Goal: Information Seeking & Learning: Learn about a topic

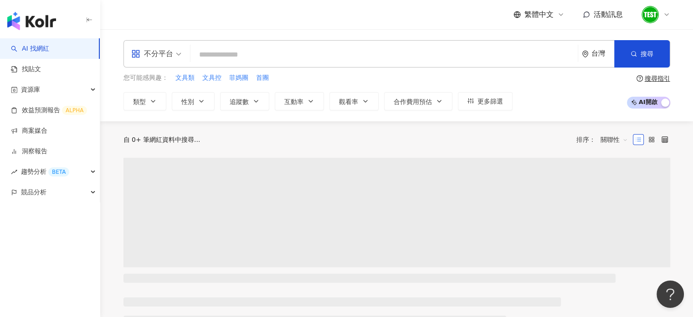
click at [661, 13] on div at bounding box center [655, 14] width 29 height 18
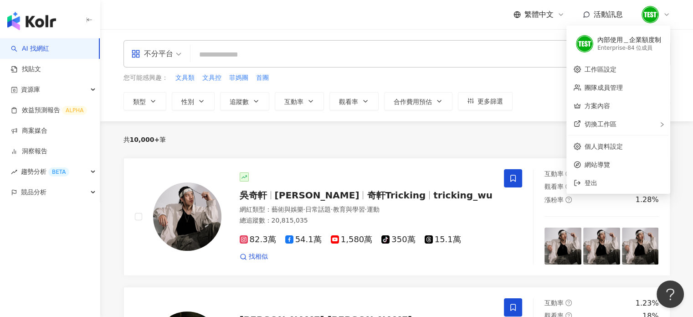
click at [471, 38] on div "不分平台 台灣 搜尋 您可能感興趣： 文具類 文具控 菲媽團 首團 類型 性別 追蹤數 互動率 觀看率 合作費用預估 更多篩選 搜尋指引 AI 開啟 AI 關閉" at bounding box center [396, 75] width 593 height 92
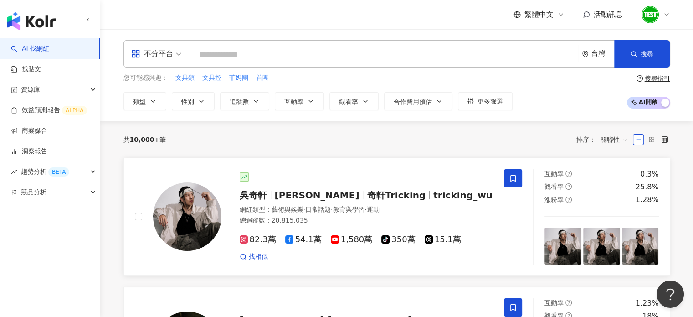
click at [290, 165] on link "[PERSON_NAME][PERSON_NAME] Hsuan 奇軒Tricking tricking_wu 網紅類型 ： 藝術與娛樂 · 日常話題 · 教…" at bounding box center [397, 217] width 547 height 118
